Goal: Information Seeking & Learning: Learn about a topic

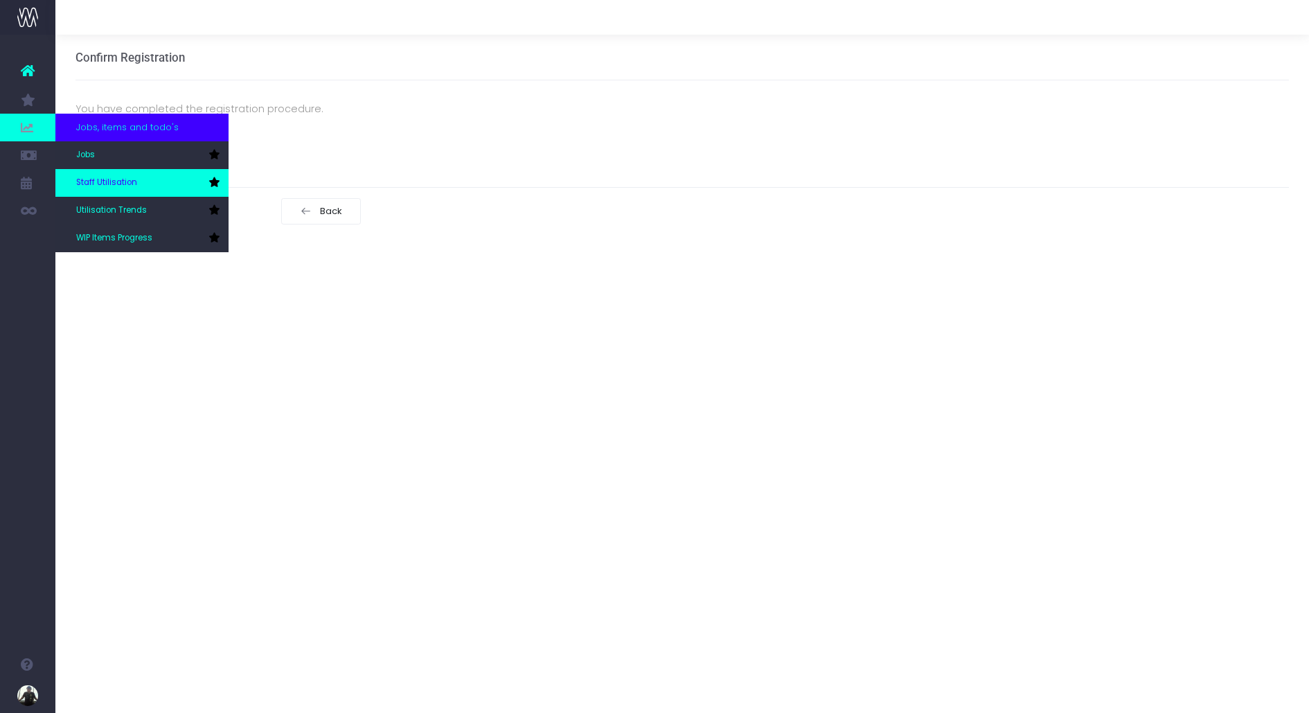
click at [118, 178] on span "Staff Utilisation" at bounding box center [106, 183] width 61 height 12
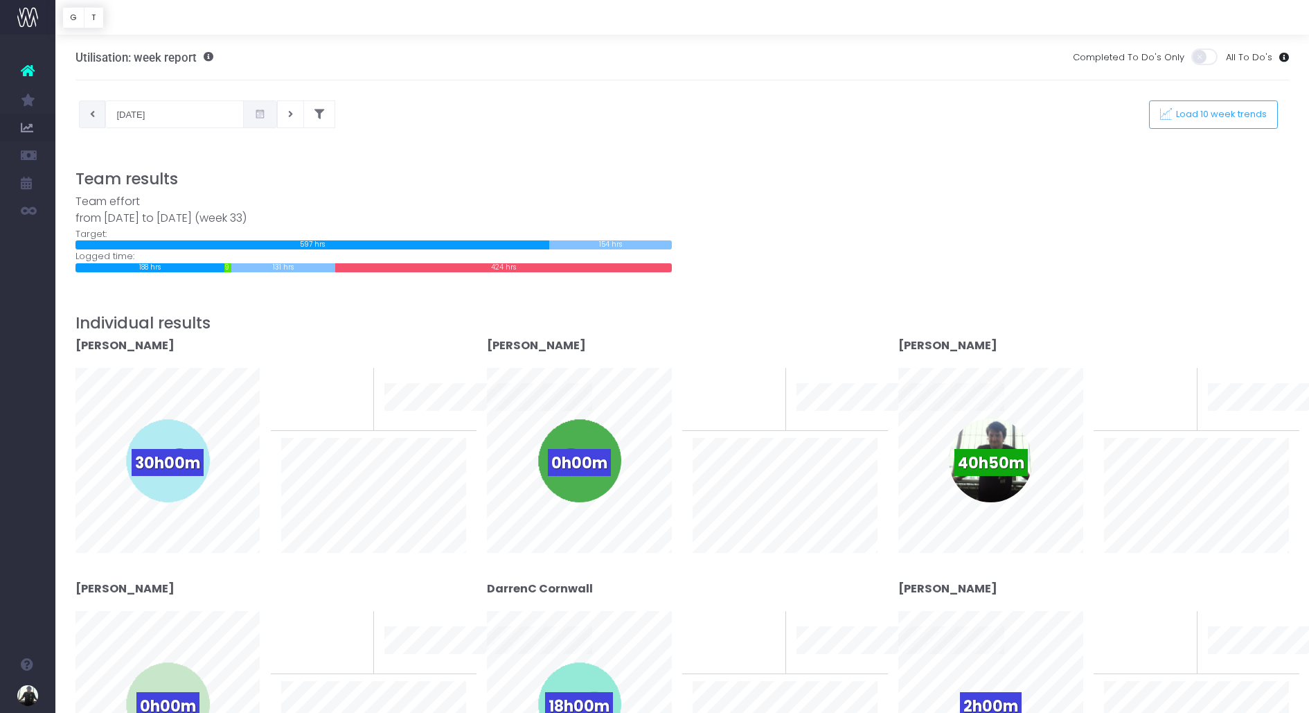
click at [98, 120] on button at bounding box center [92, 114] width 27 height 28
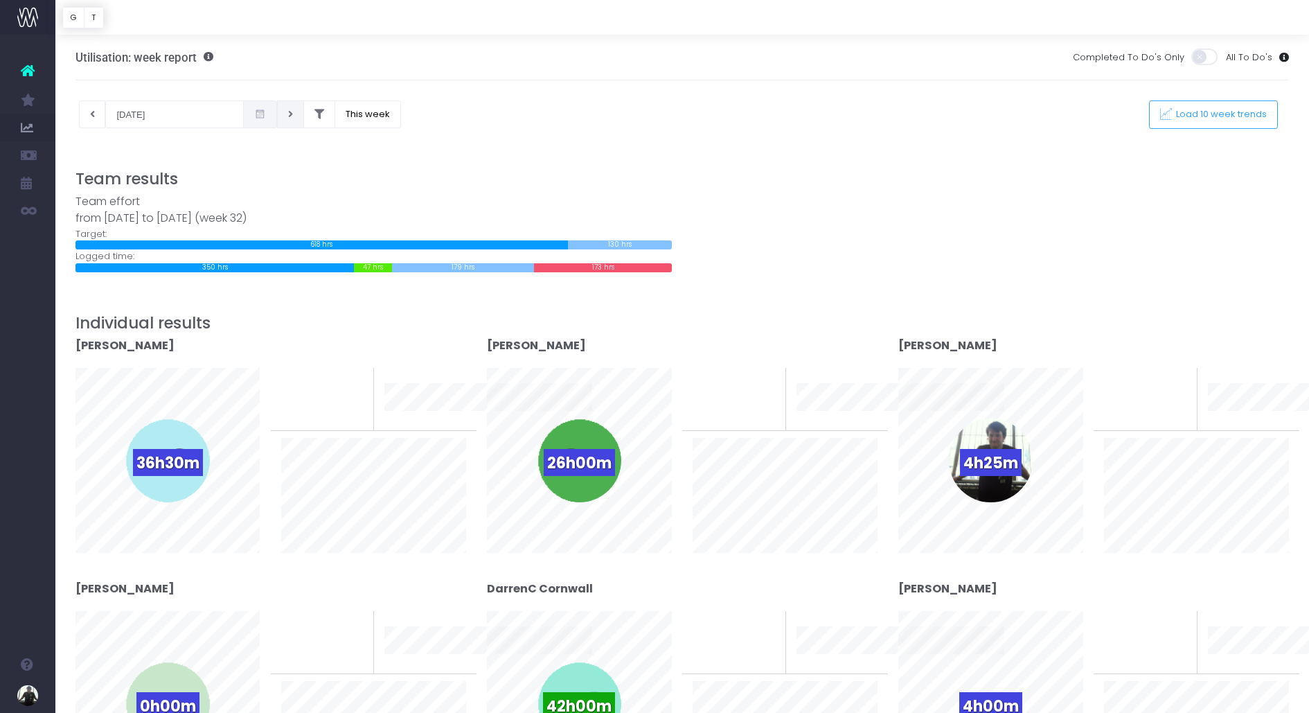
click at [288, 114] on icon at bounding box center [290, 114] width 5 height 0
type input "[DATE]"
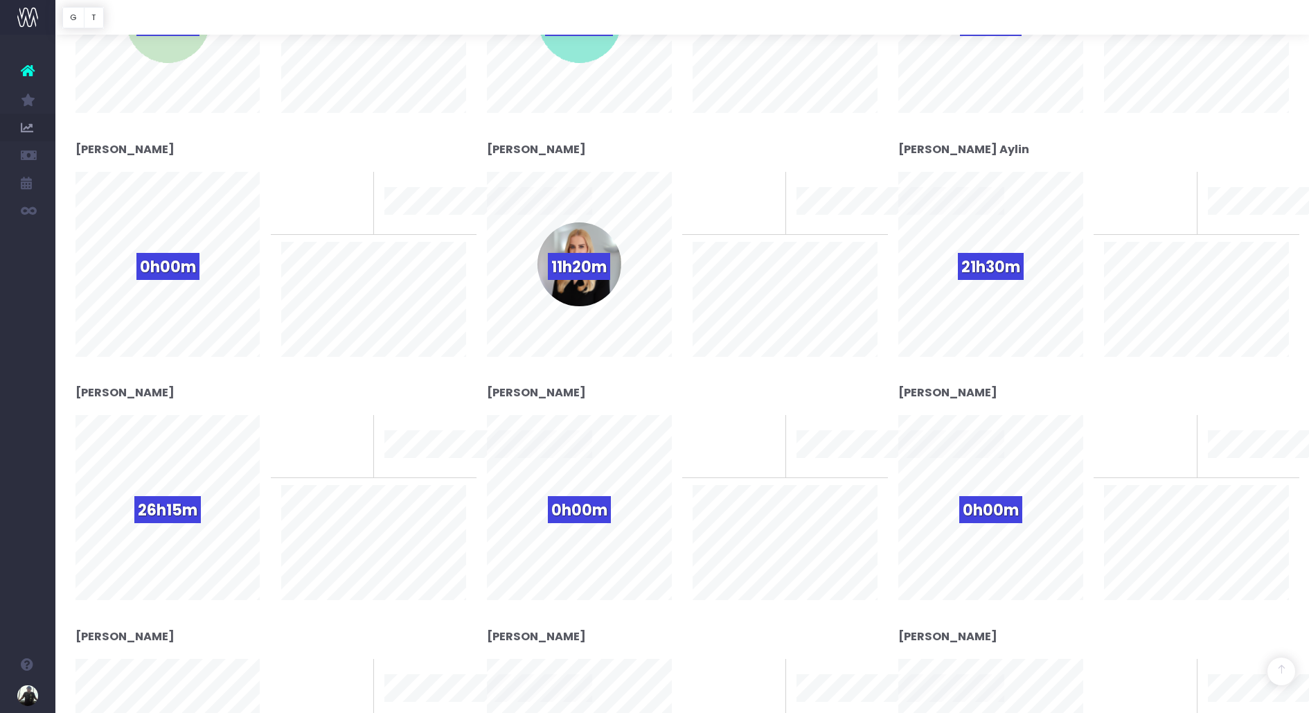
scroll to position [686, 0]
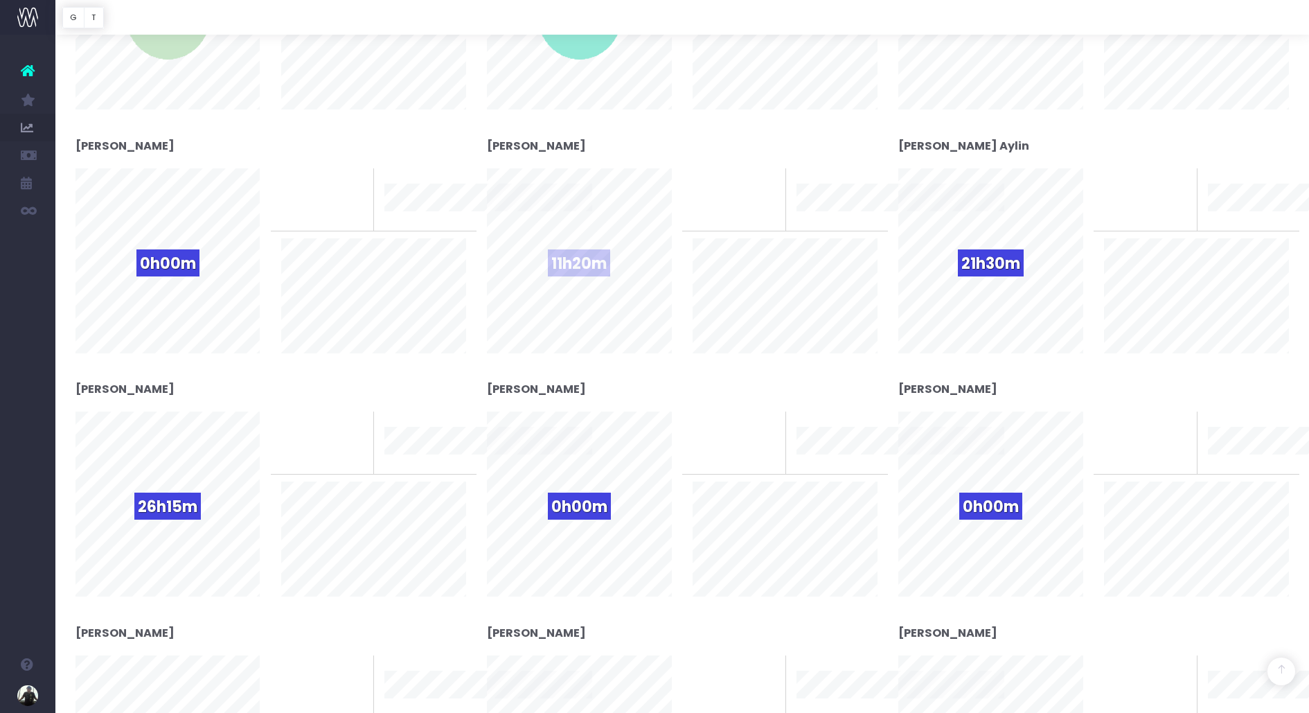
click at [598, 271] on span "11h20m" at bounding box center [579, 262] width 62 height 27
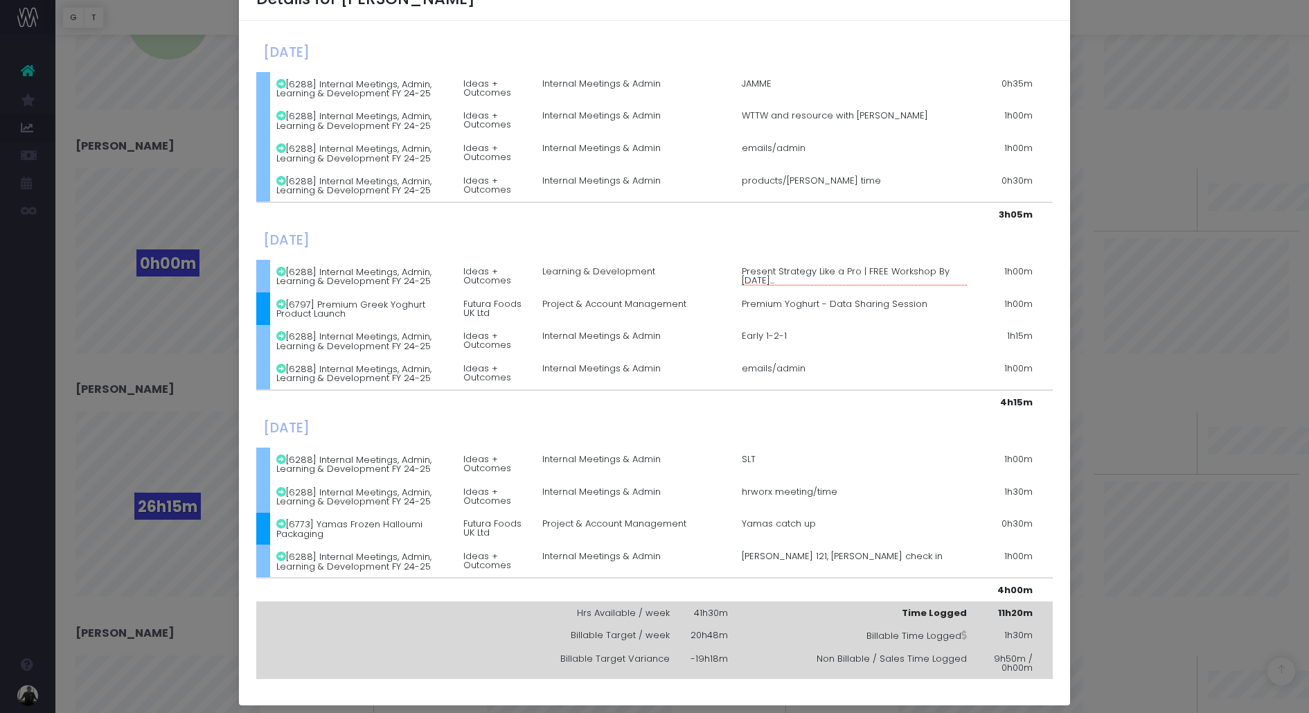
scroll to position [51, 0]
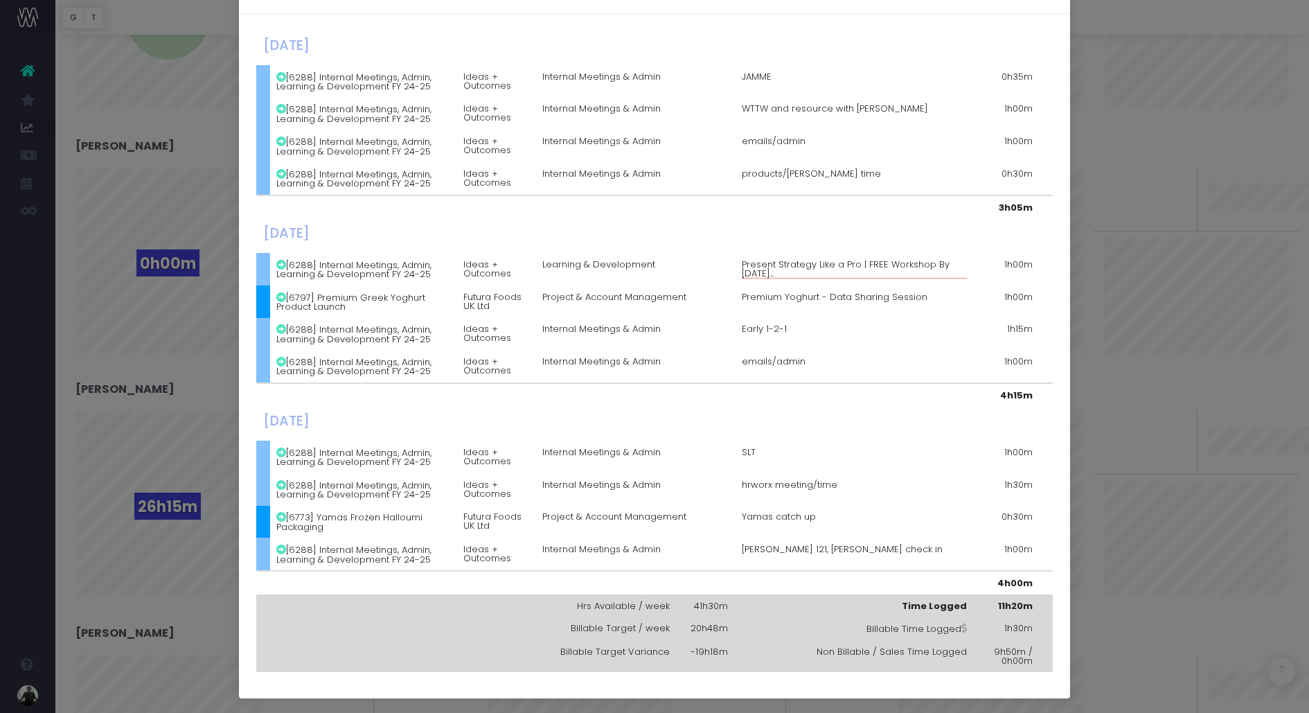
click at [764, 327] on td "Early 1-2-1" at bounding box center [854, 334] width 239 height 33
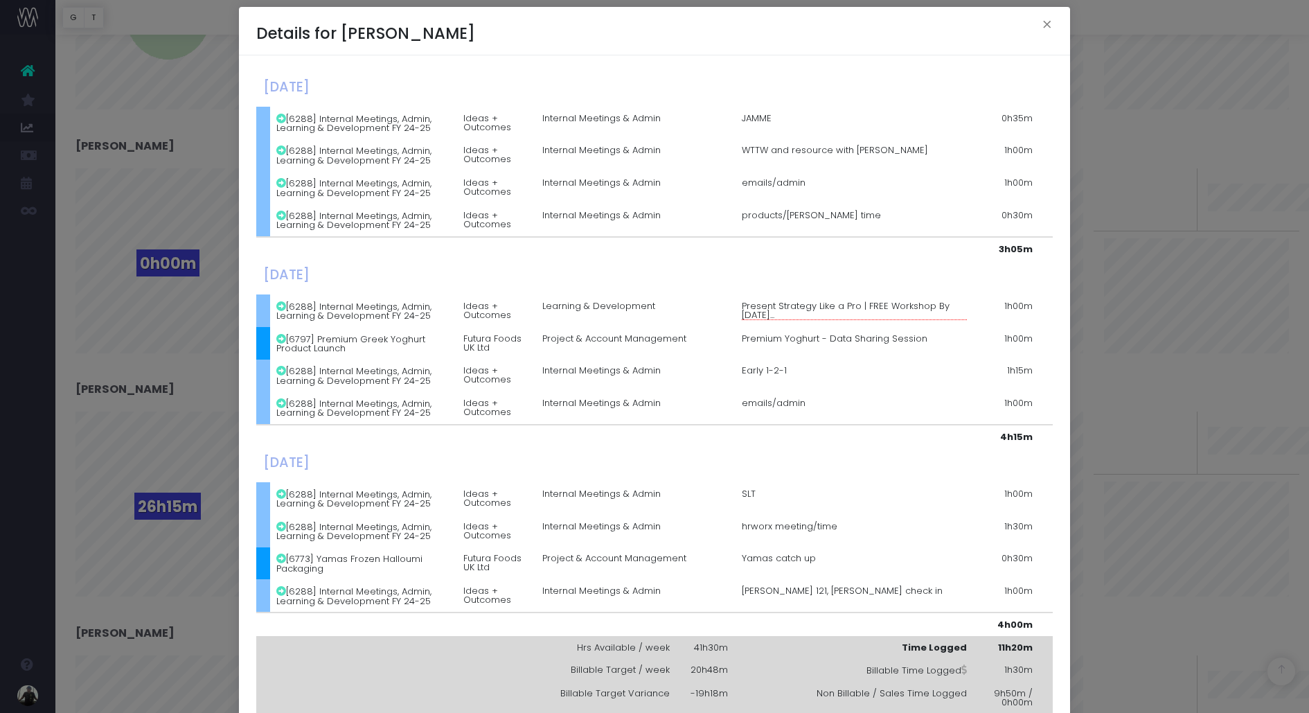
scroll to position [0, 0]
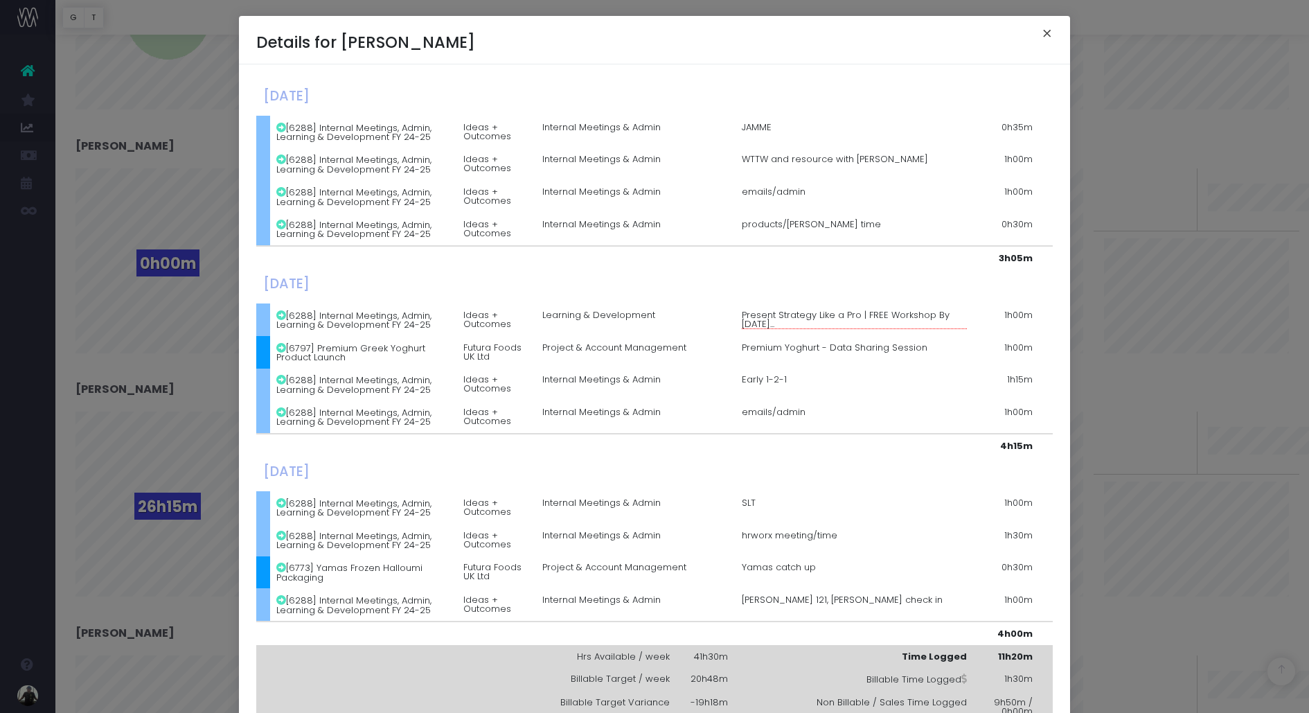
click at [1042, 27] on button "×" at bounding box center [1047, 35] width 29 height 22
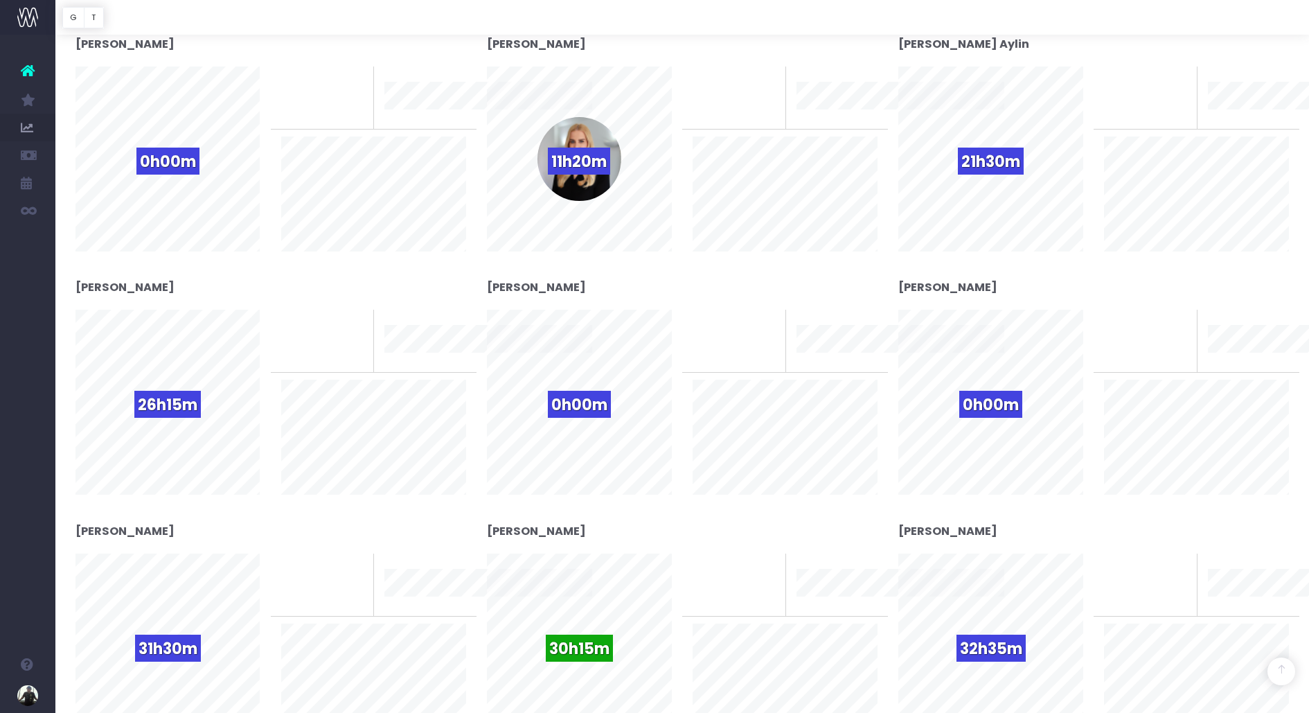
scroll to position [760, 0]
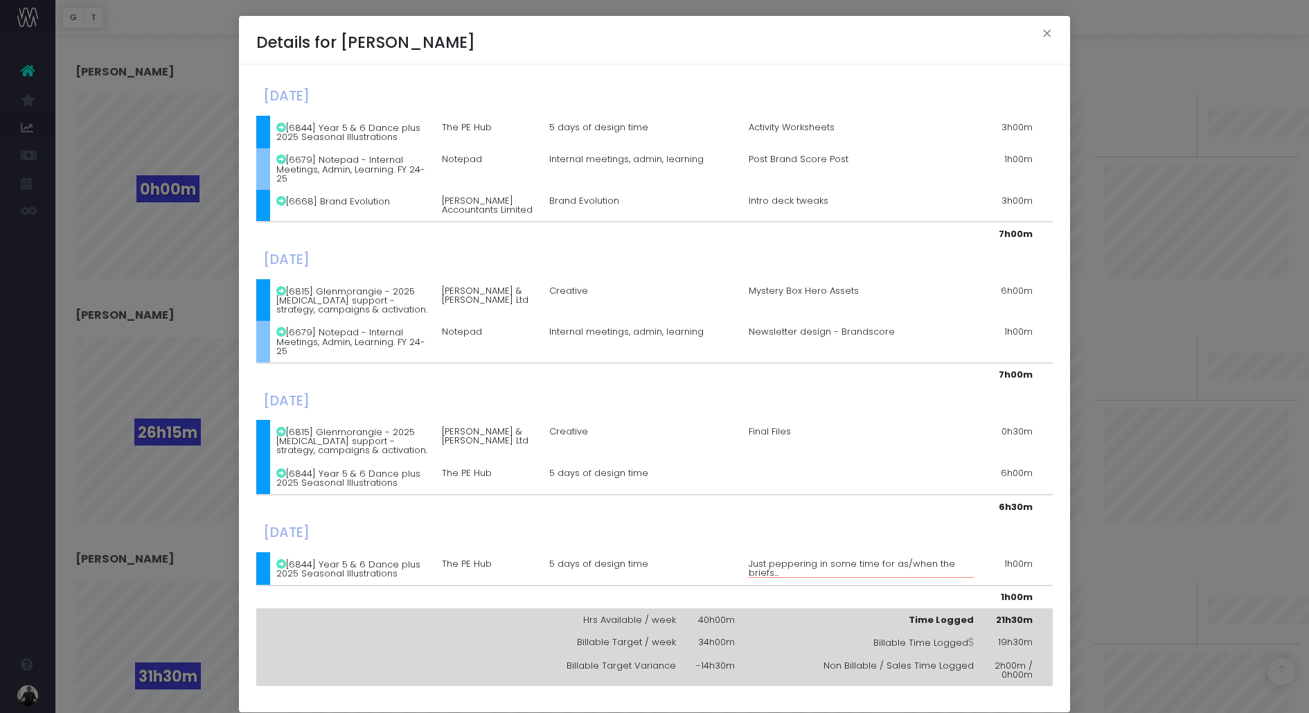
click at [1138, 296] on div "Details for [PERSON_NAME] × [DATE] [6844] Year 5 & 6 Dance plus 2025 Seasonal I…" at bounding box center [654, 356] width 1309 height 713
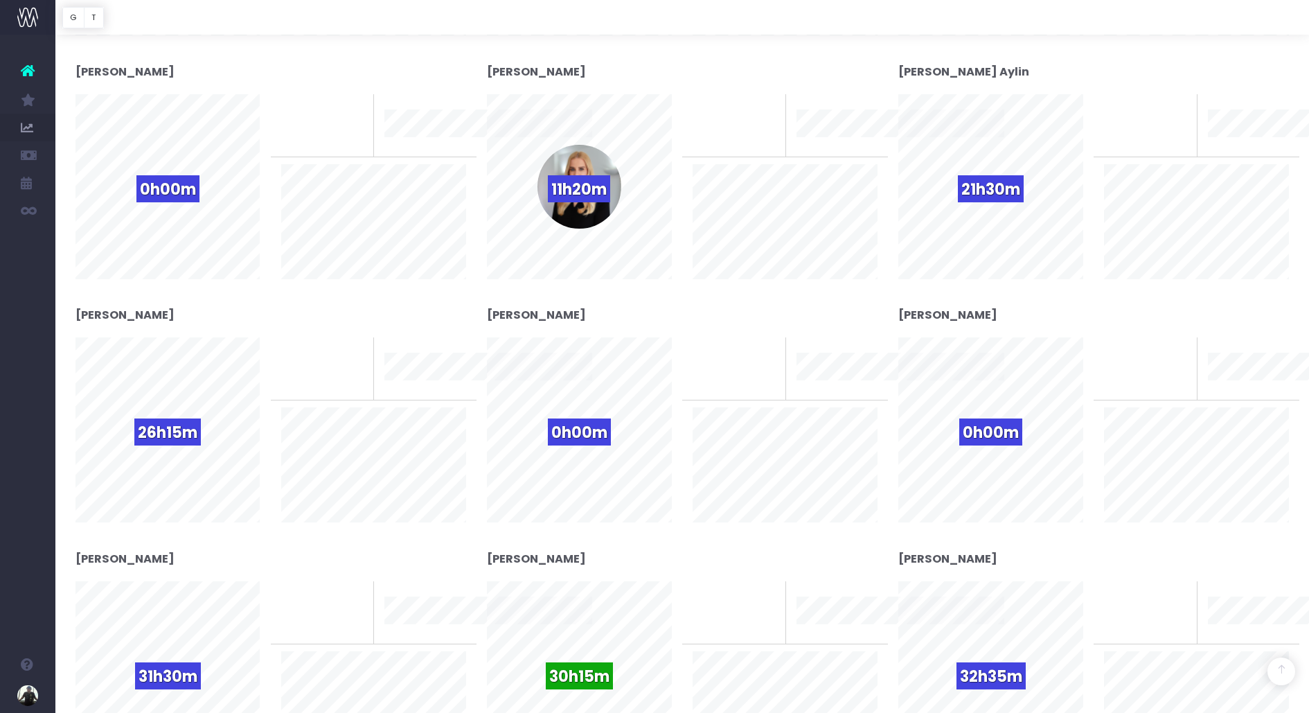
click at [882, 294] on div "0% To last week 10 week trend" at bounding box center [785, 200] width 206 height 213
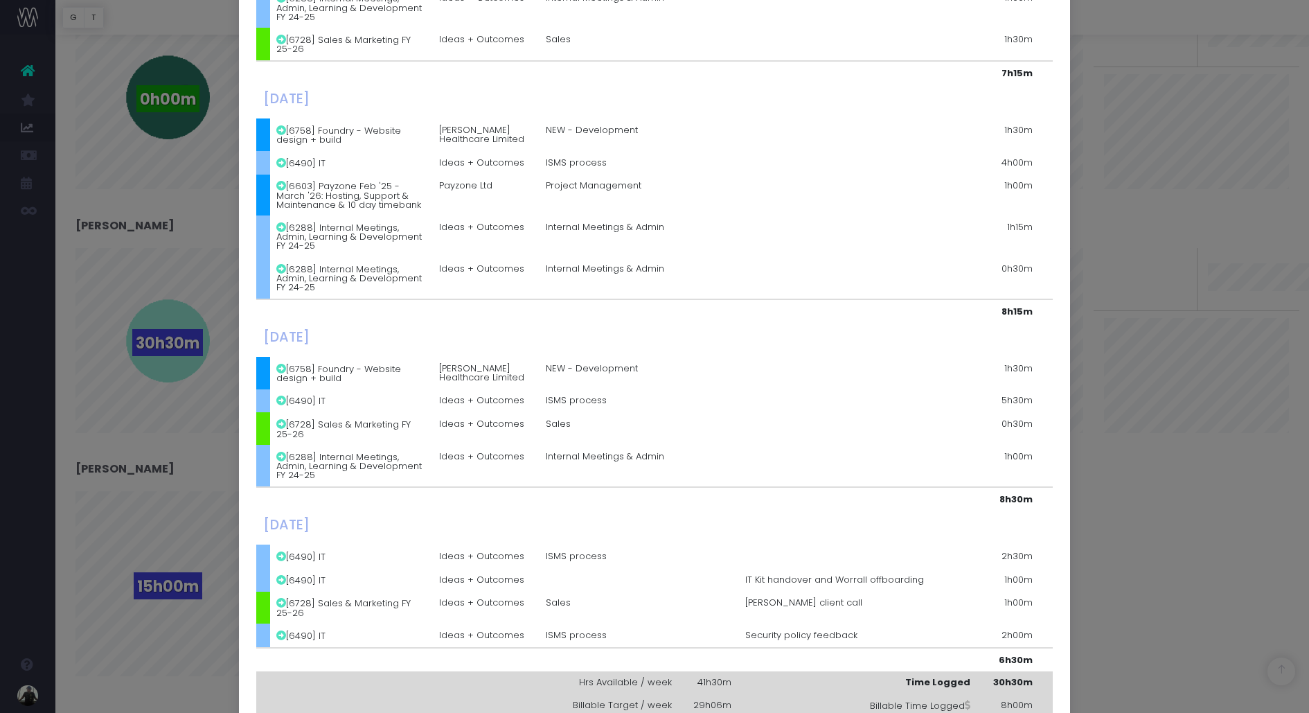
scroll to position [208, 0]
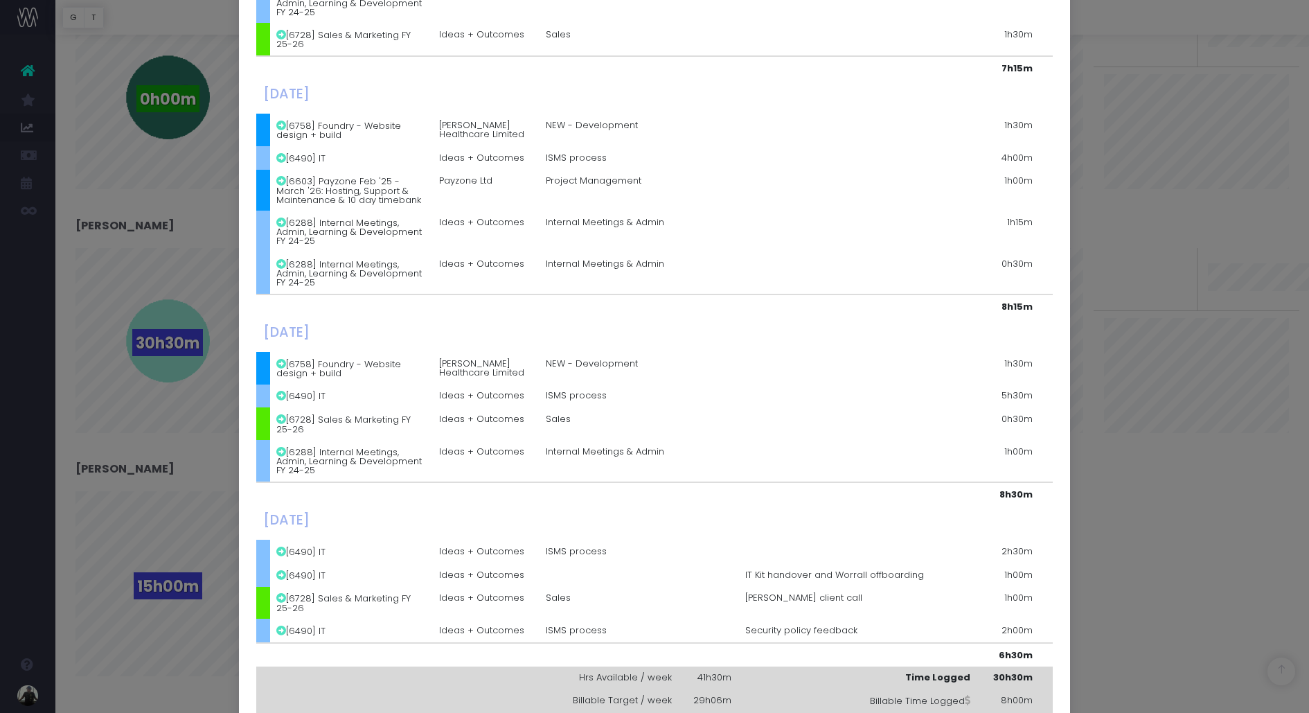
click at [564, 391] on span "ISMS process" at bounding box center [576, 395] width 61 height 9
drag, startPoint x: 542, startPoint y: 389, endPoint x: 683, endPoint y: 400, distance: 141.7
click at [684, 400] on td "ISMS process" at bounding box center [638, 396] width 199 height 24
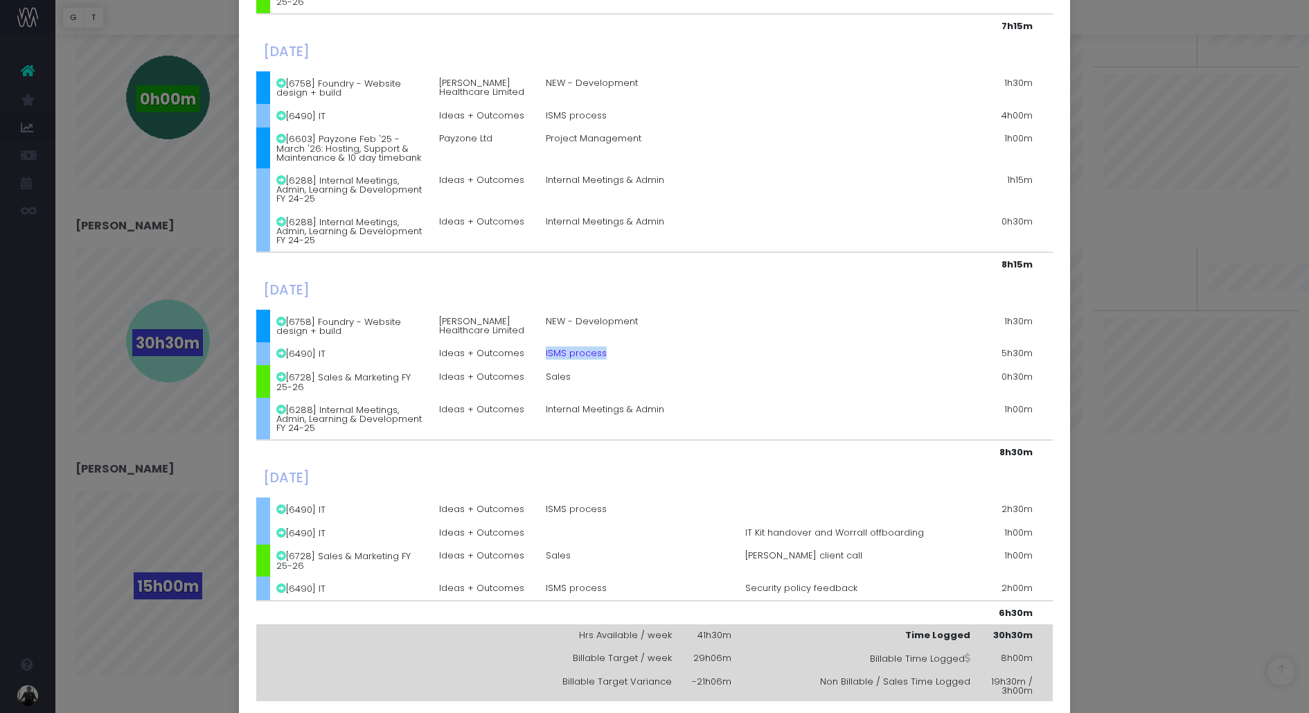
scroll to position [296, 0]
